Goal: Transaction & Acquisition: Book appointment/travel/reservation

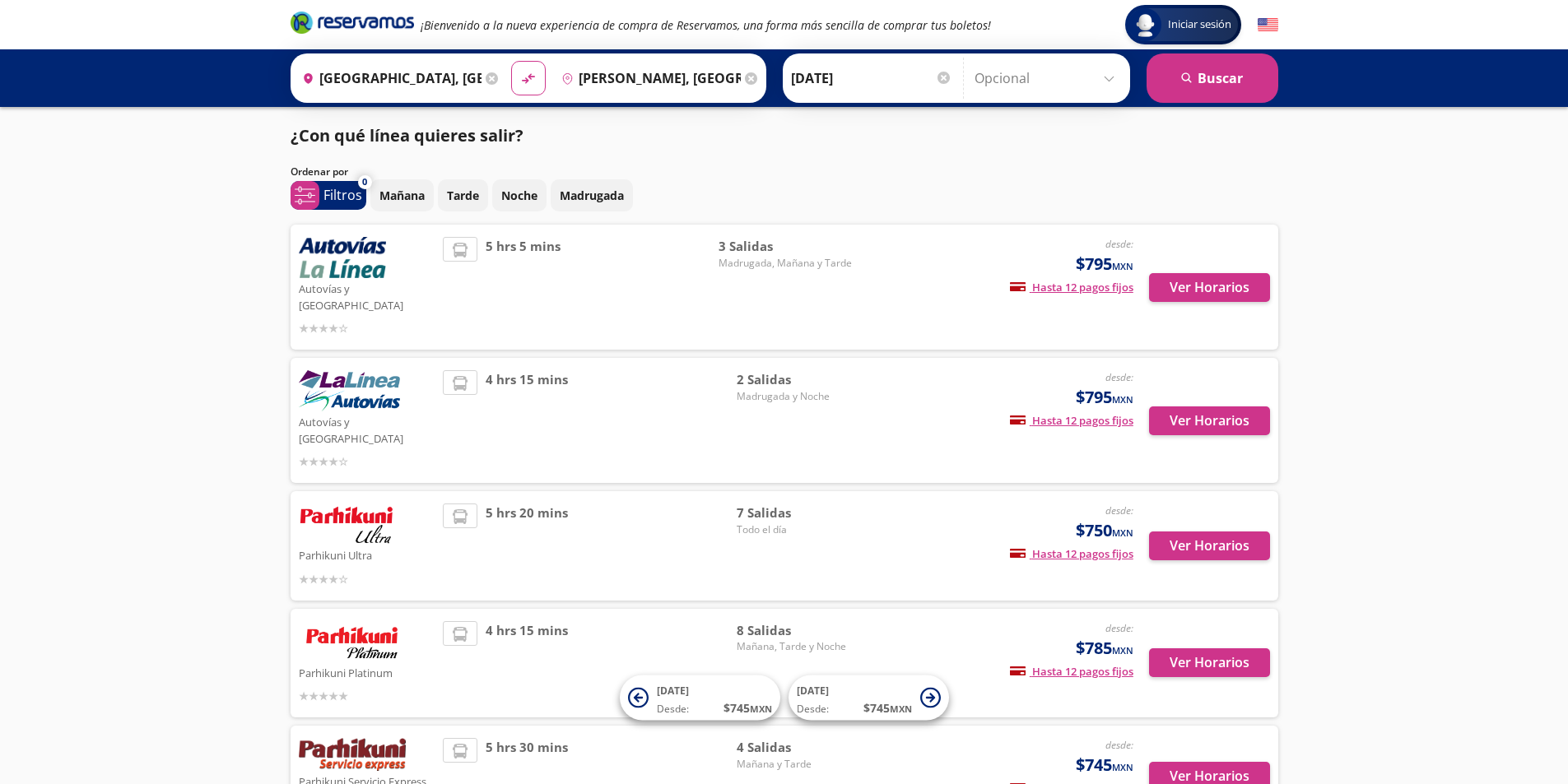
click at [759, 275] on div "3 [PERSON_NAME], [DATE] y Tarde" at bounding box center [785, 287] width 133 height 100
click at [775, 262] on span "Madrugada, Mañana y Tarde" at bounding box center [785, 263] width 133 height 15
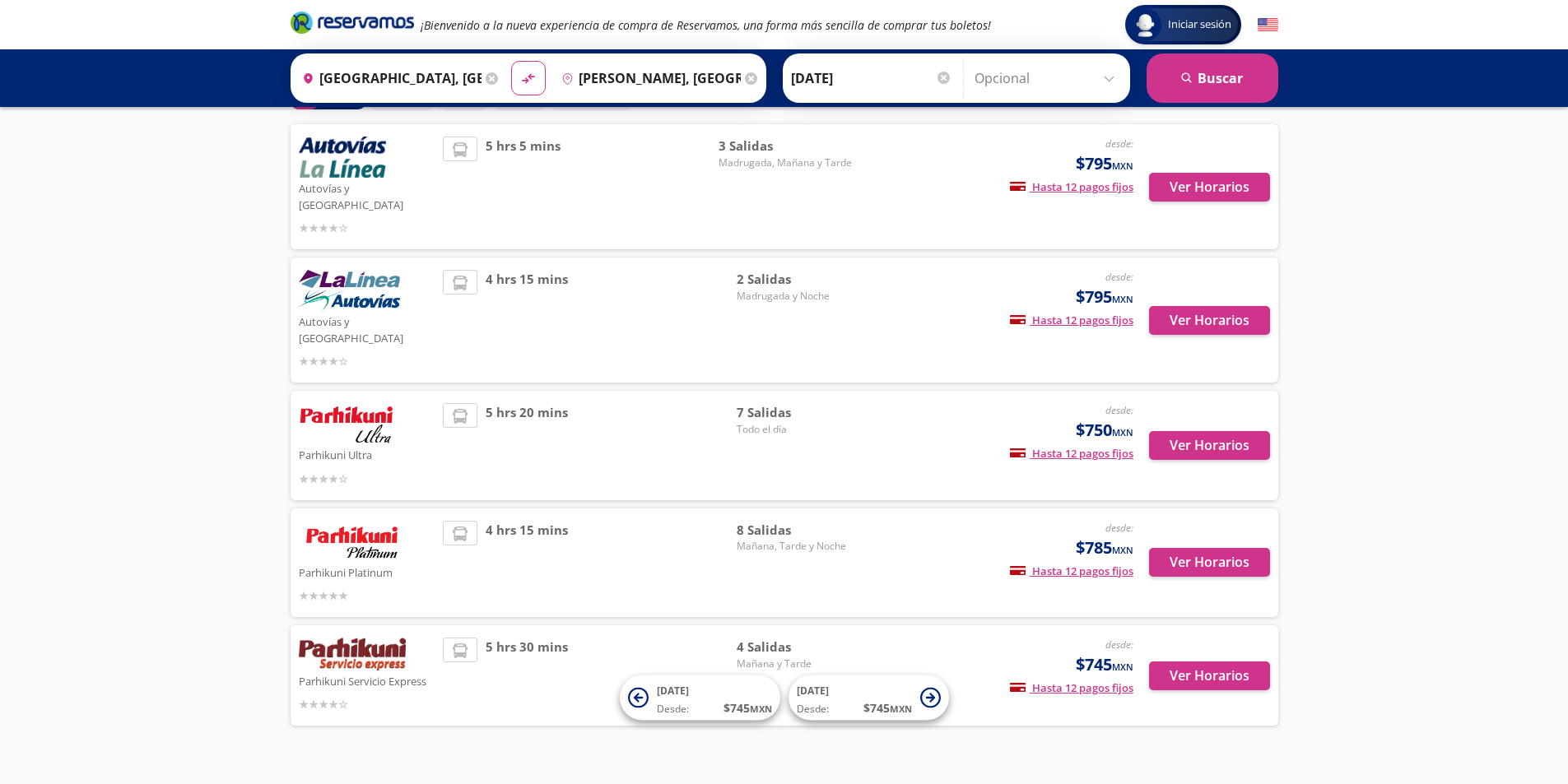
click at [643, 279] on div "4 hrs 15 mins" at bounding box center [590, 320] width 293 height 100
click at [779, 289] on span "Madrugada y Noche" at bounding box center [794, 296] width 116 height 15
click at [854, 285] on div "Autovías y La Línea desde: $795 MXN Hasta 12 pagos fijos Pagos fijos en compras…" at bounding box center [784, 320] width 971 height 100
click at [1191, 306] on button "Ver Horarios" at bounding box center [1210, 320] width 121 height 28
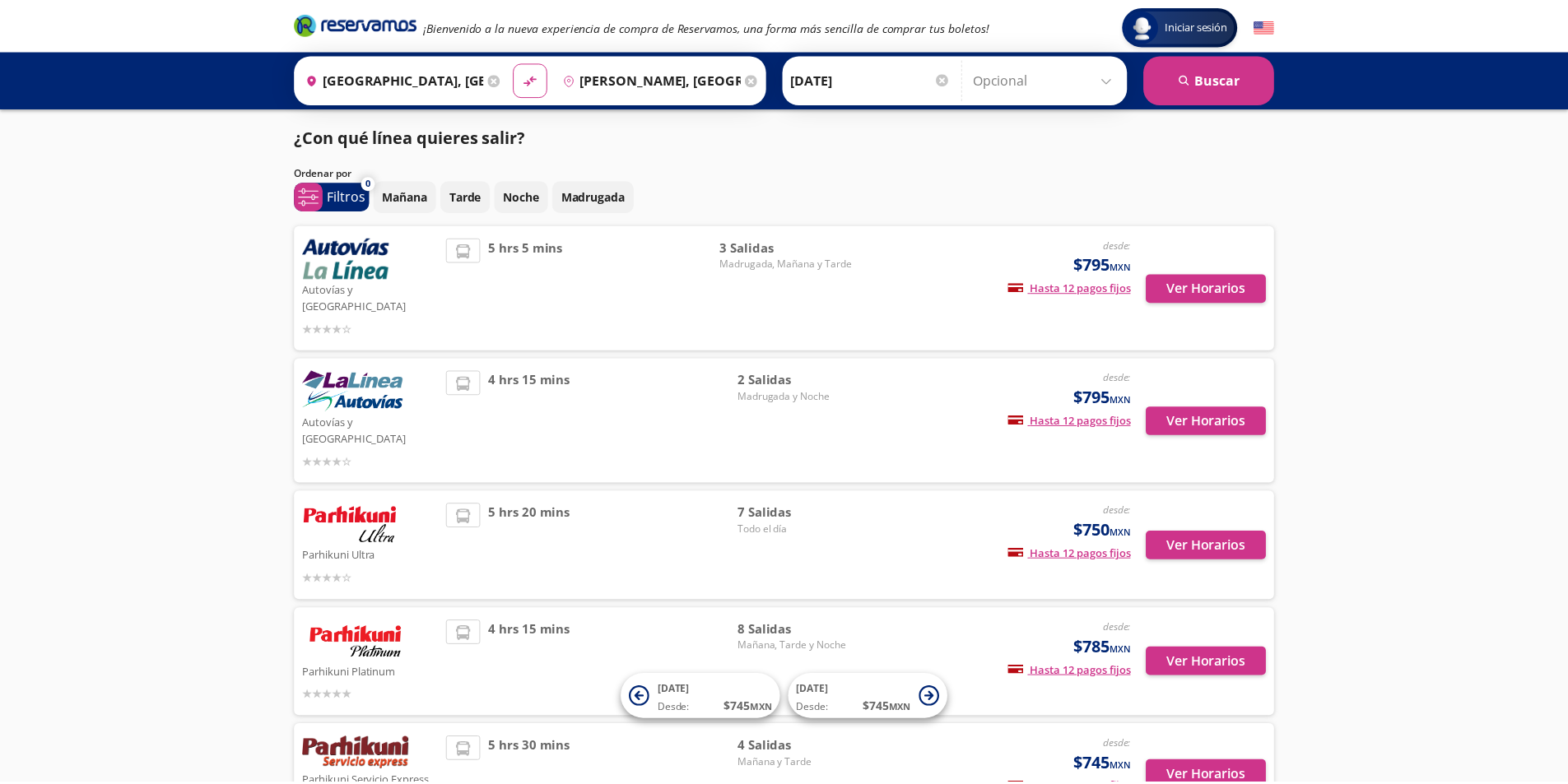
scroll to position [100, 0]
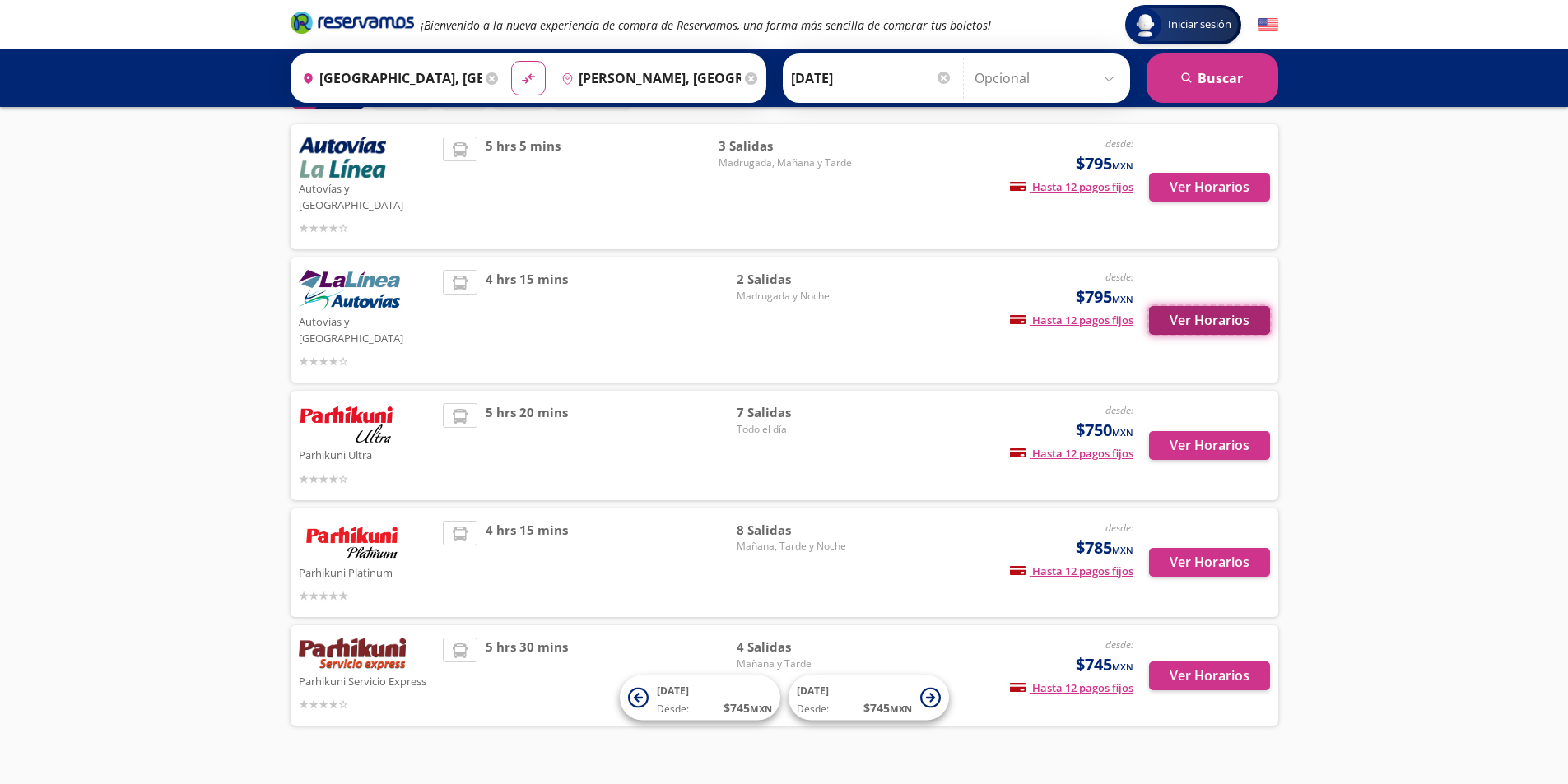
click at [1194, 306] on button "Ver Horarios" at bounding box center [1210, 320] width 121 height 28
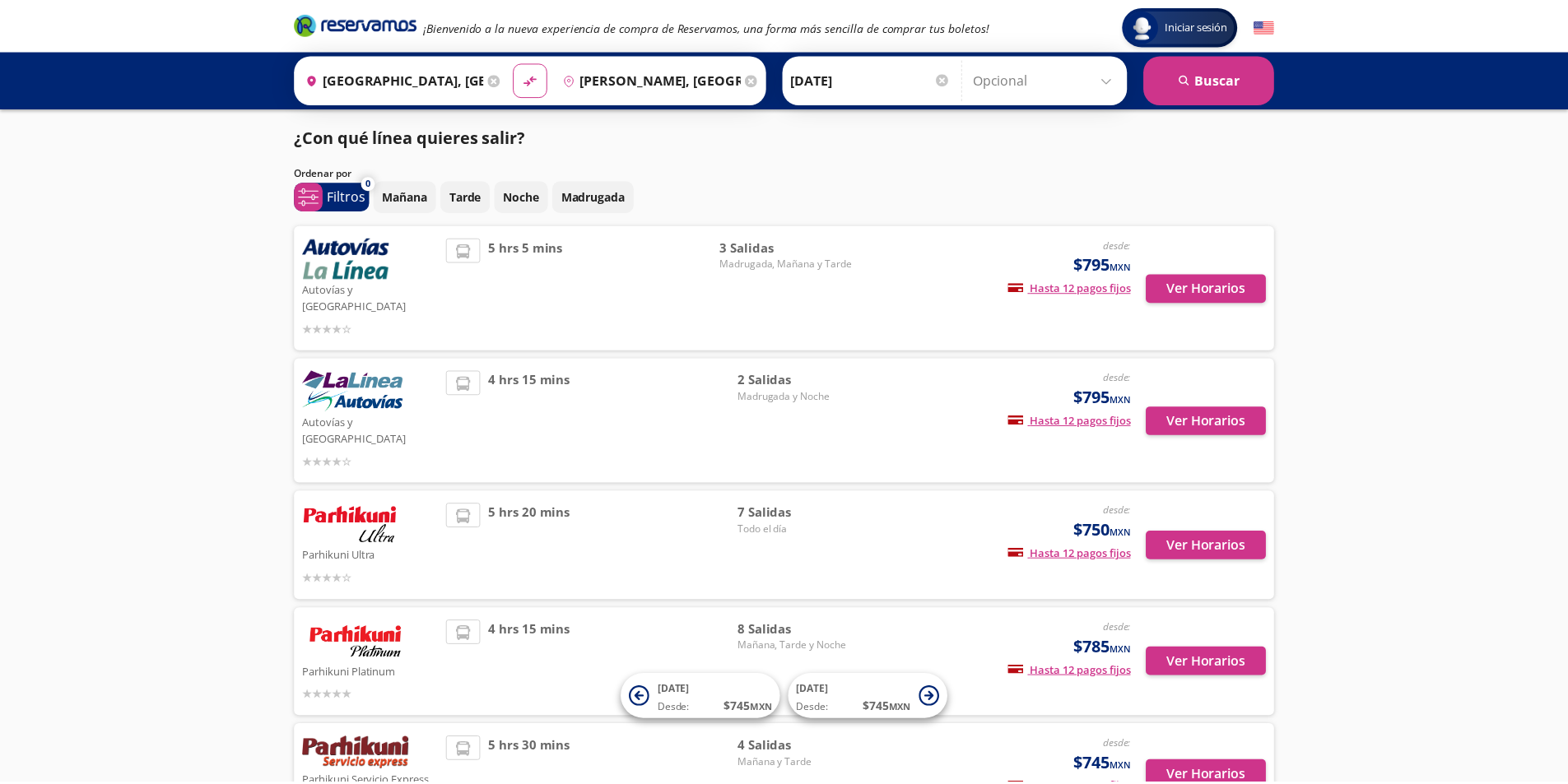
scroll to position [100, 0]
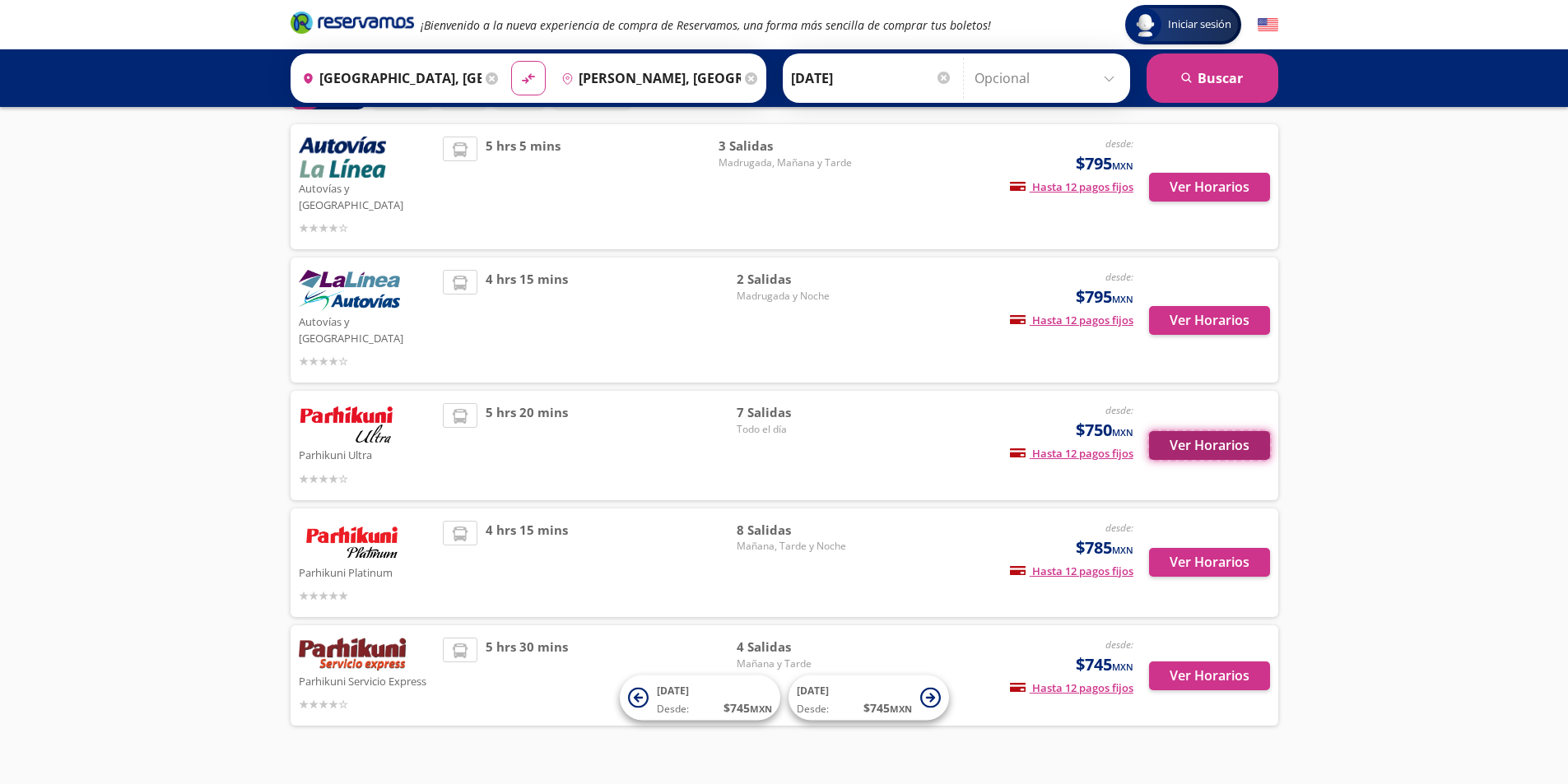
click at [1194, 431] on button "Ver Horarios" at bounding box center [1210, 445] width 121 height 28
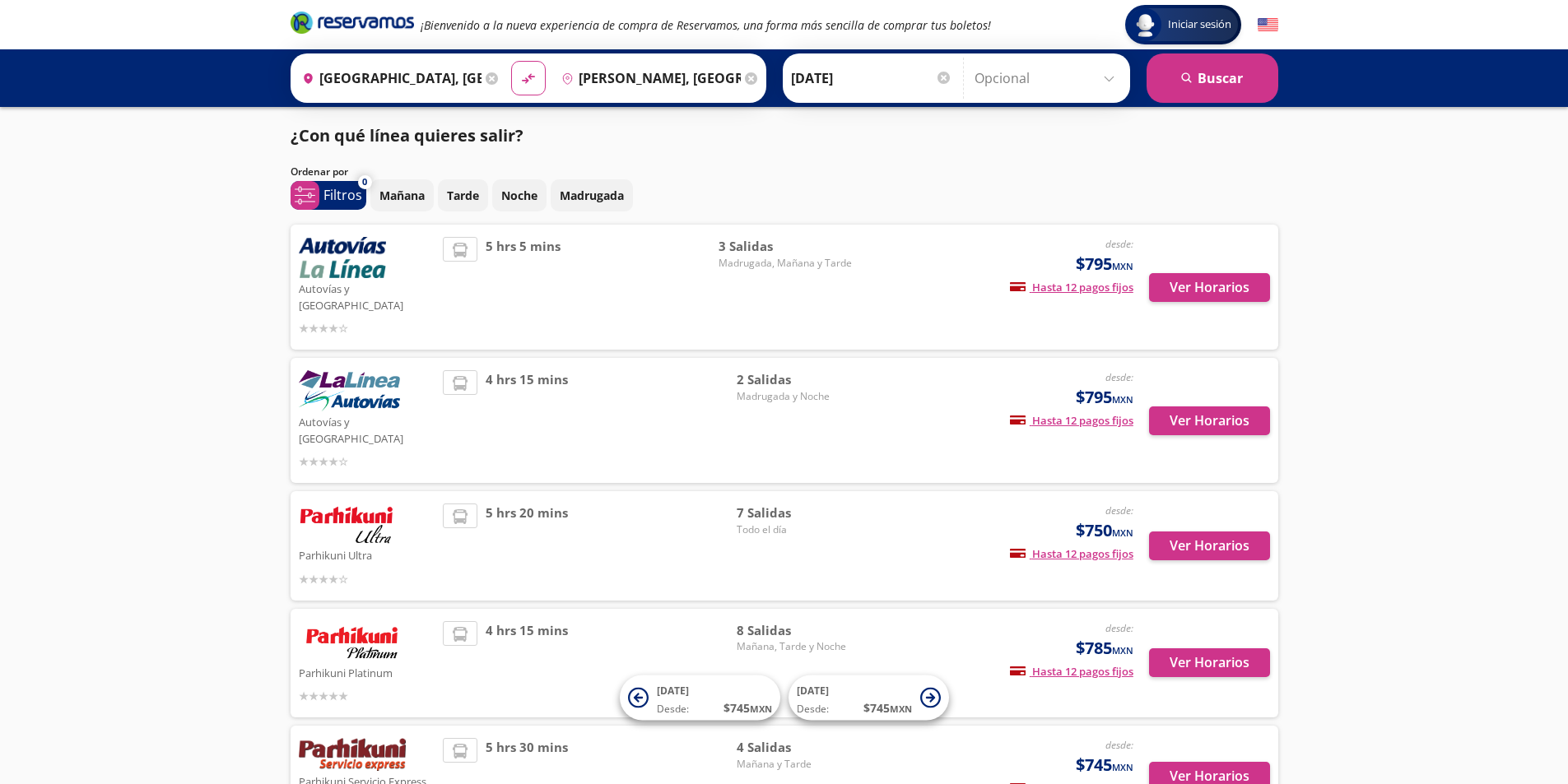
scroll to position [100, 0]
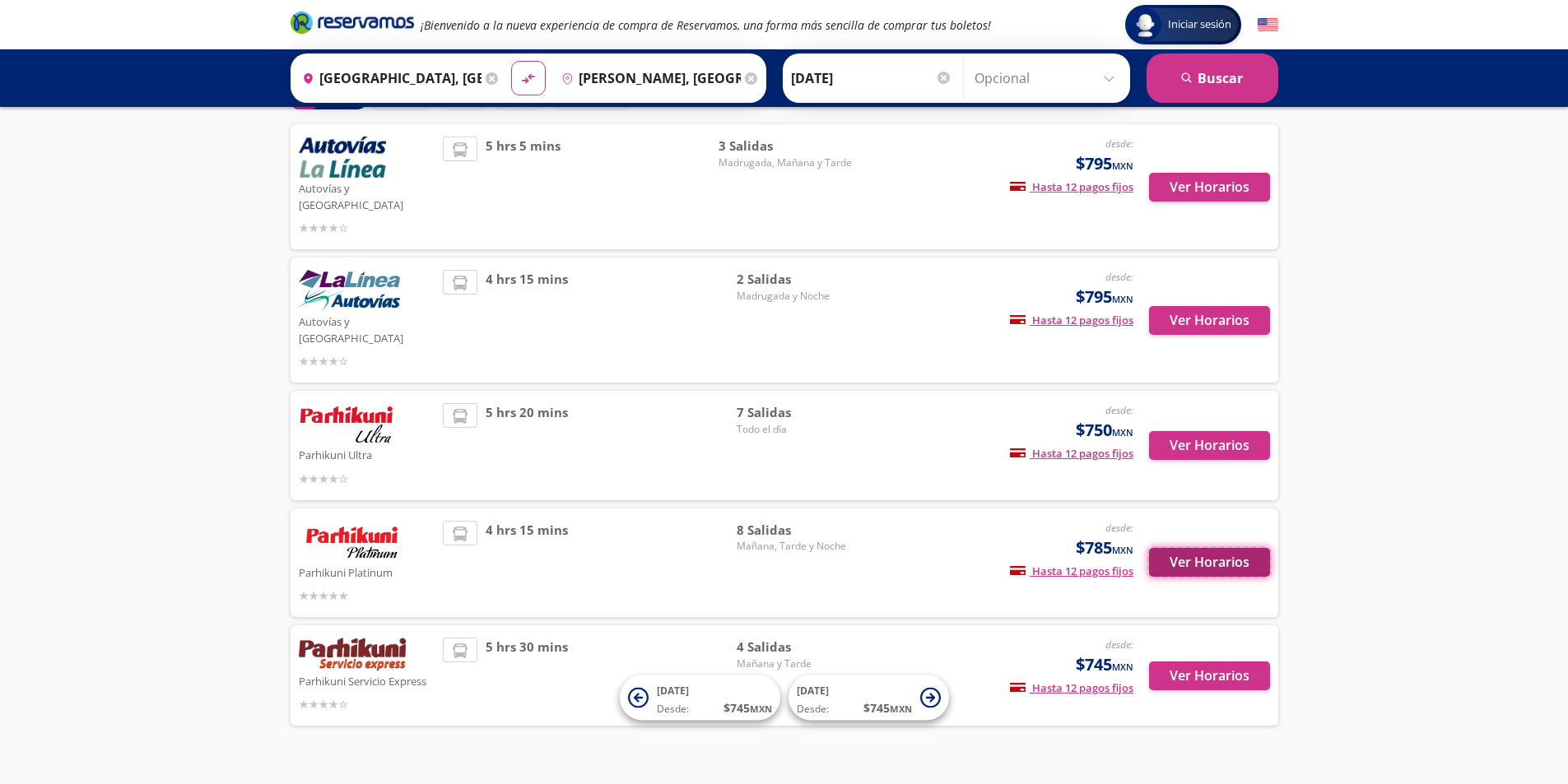
click at [1191, 548] on button "Ver Horarios" at bounding box center [1210, 563] width 121 height 28
